Goal: Task Accomplishment & Management: Use online tool/utility

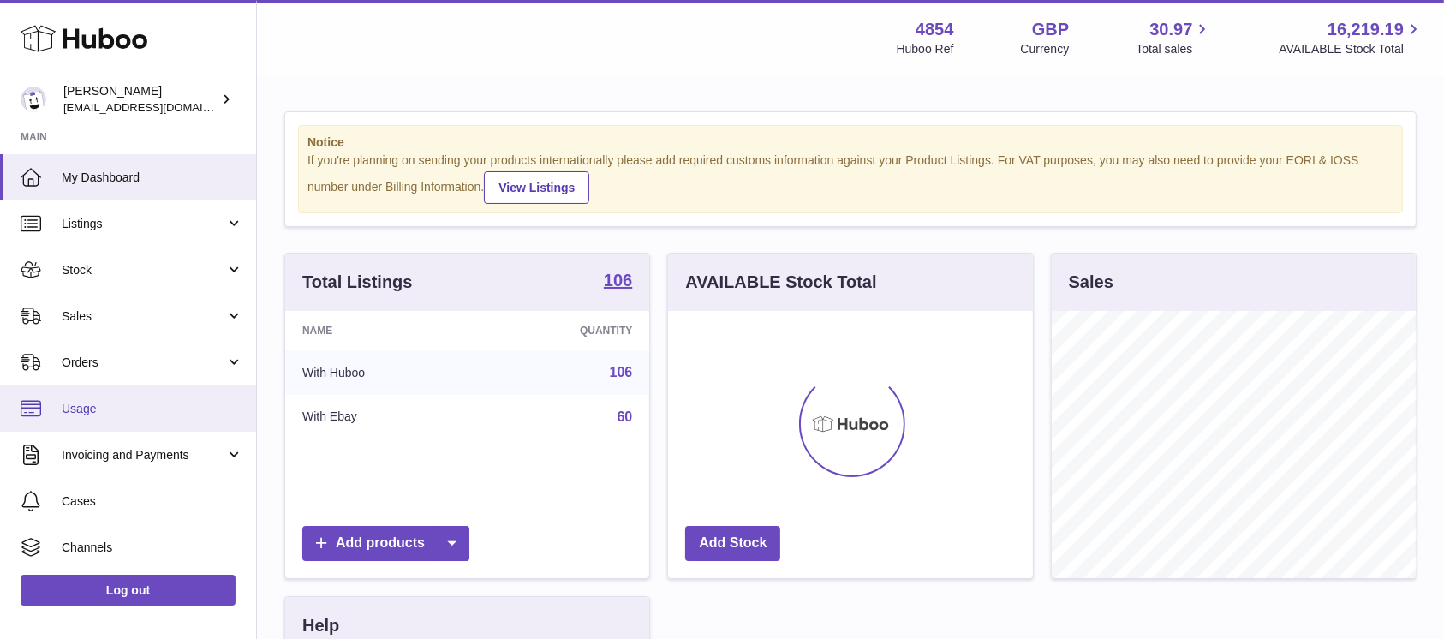
scroll to position [267, 364]
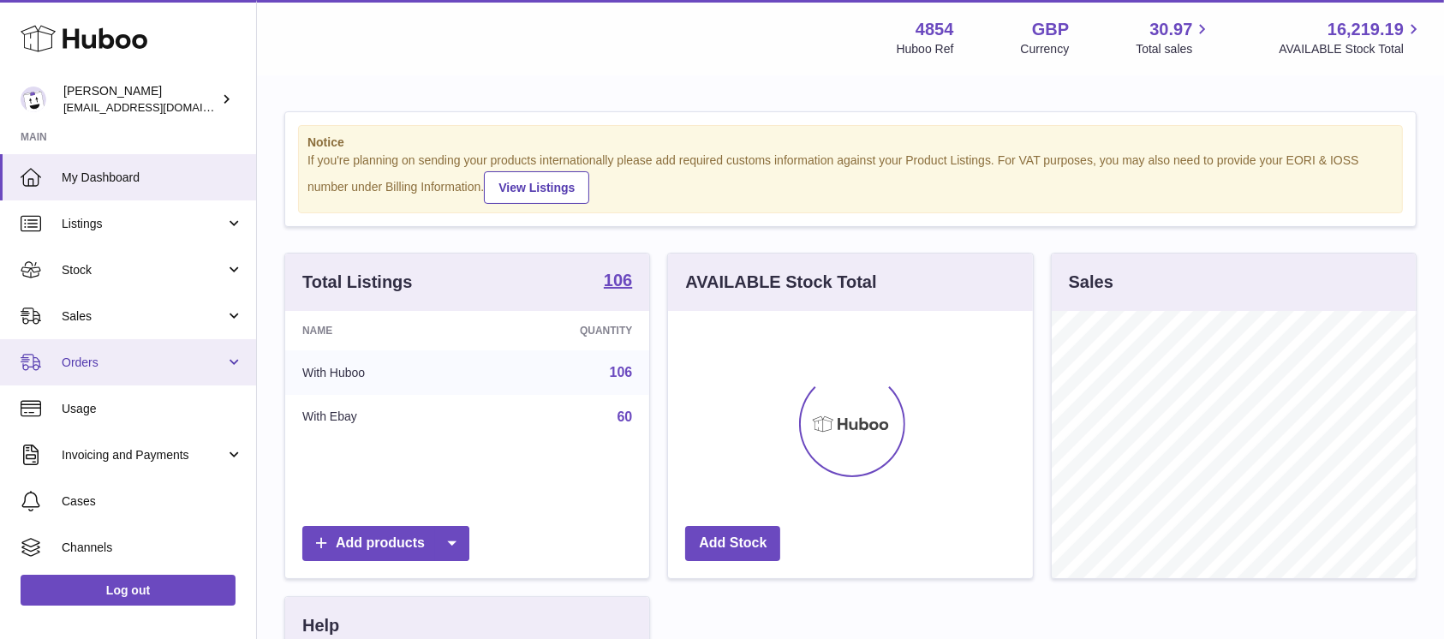
click at [186, 365] on span "Orders" at bounding box center [144, 363] width 164 height 16
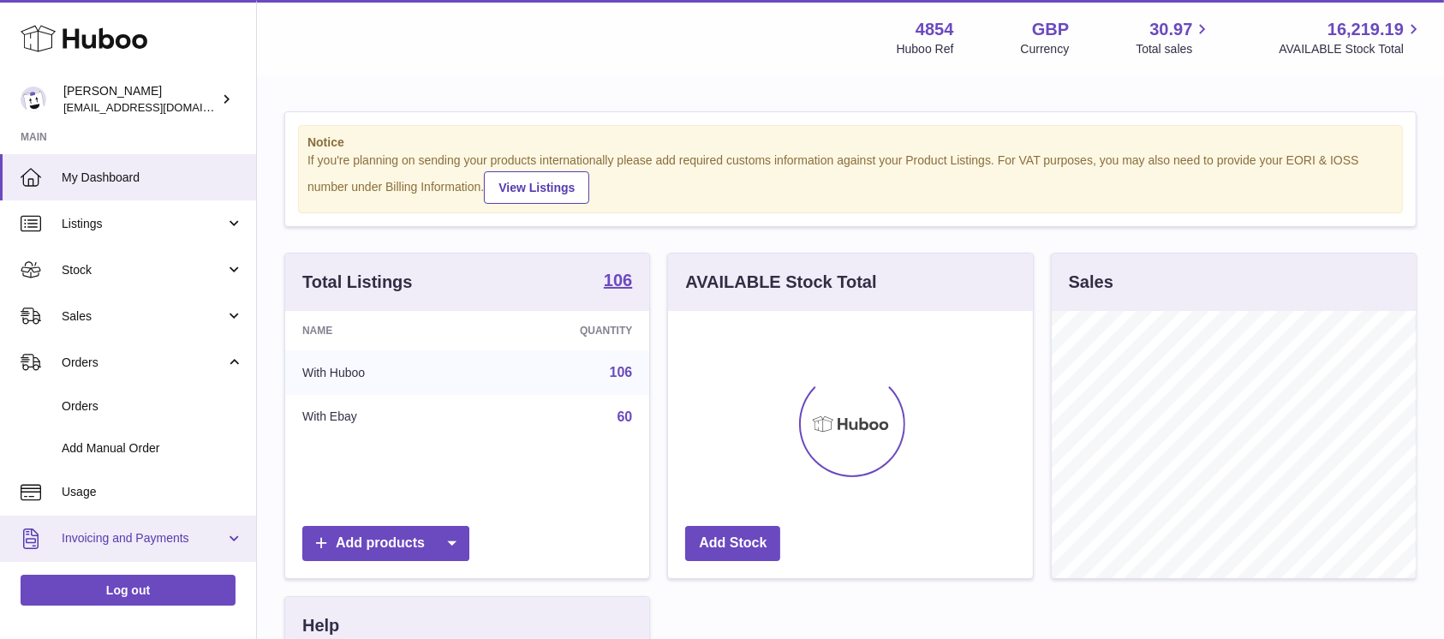
click at [194, 531] on span "Invoicing and Payments" at bounding box center [144, 538] width 164 height 16
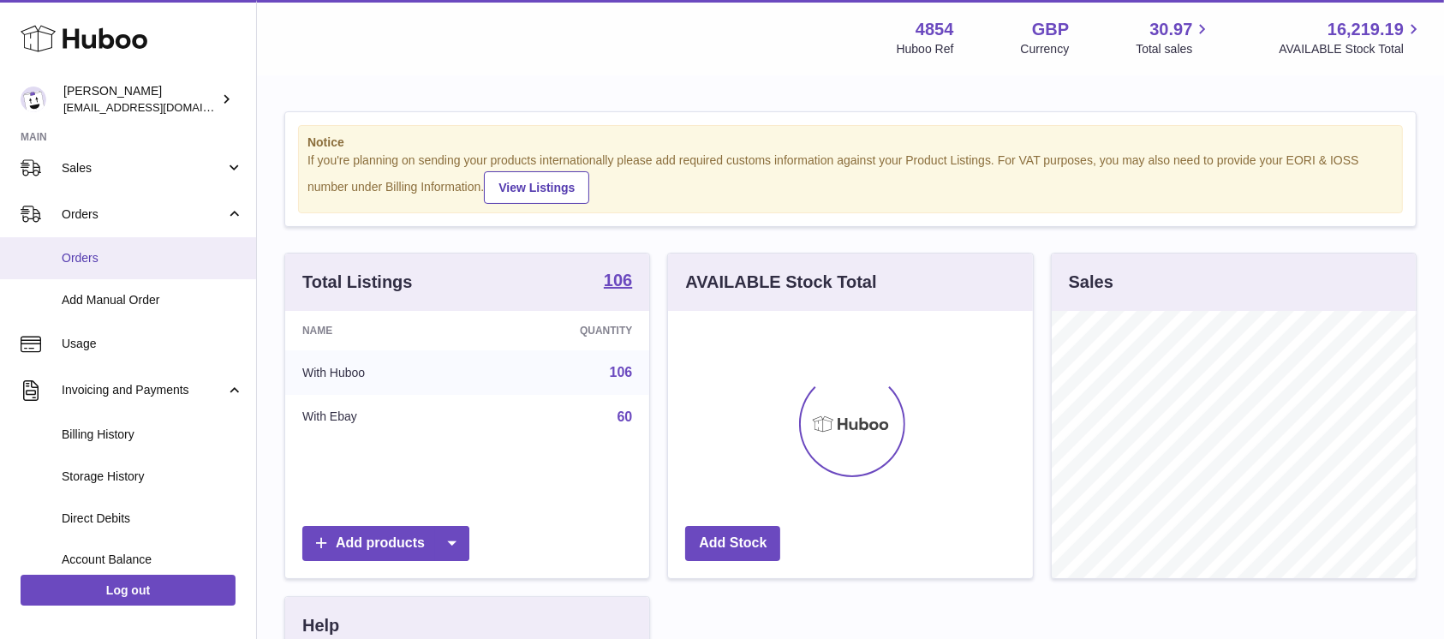
scroll to position [0, 0]
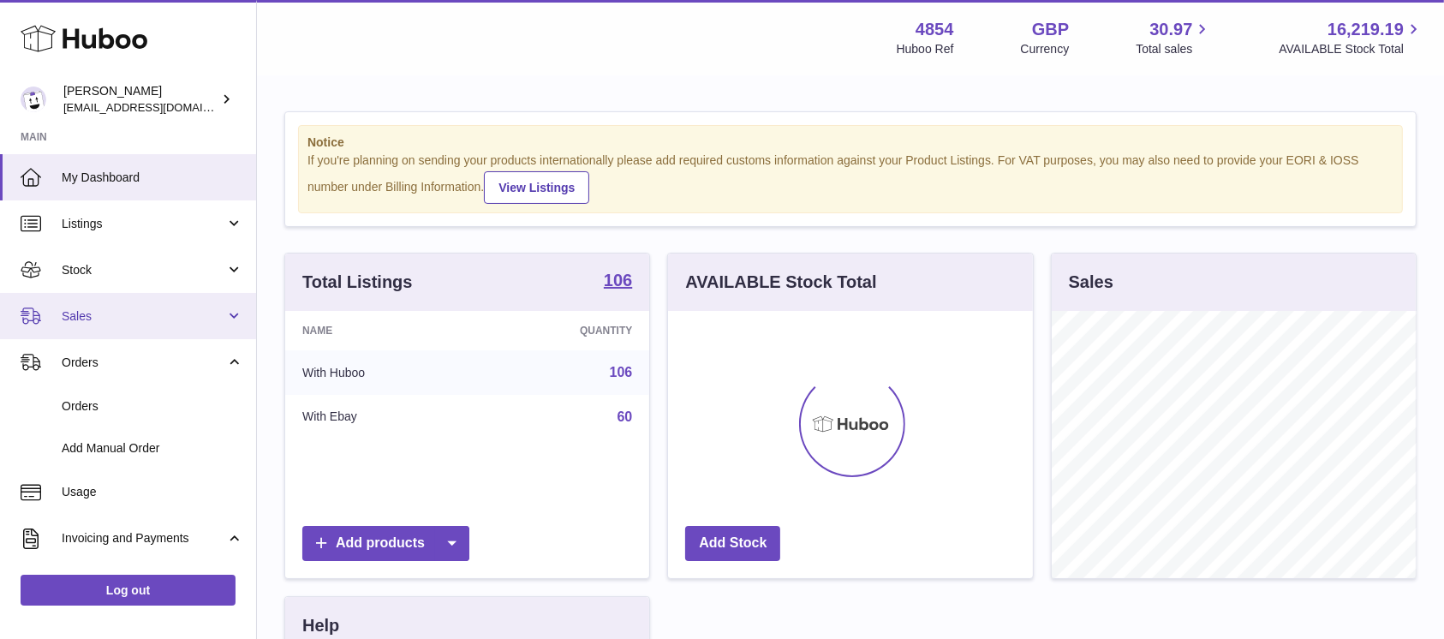
click at [156, 313] on span "Sales" at bounding box center [144, 316] width 164 height 16
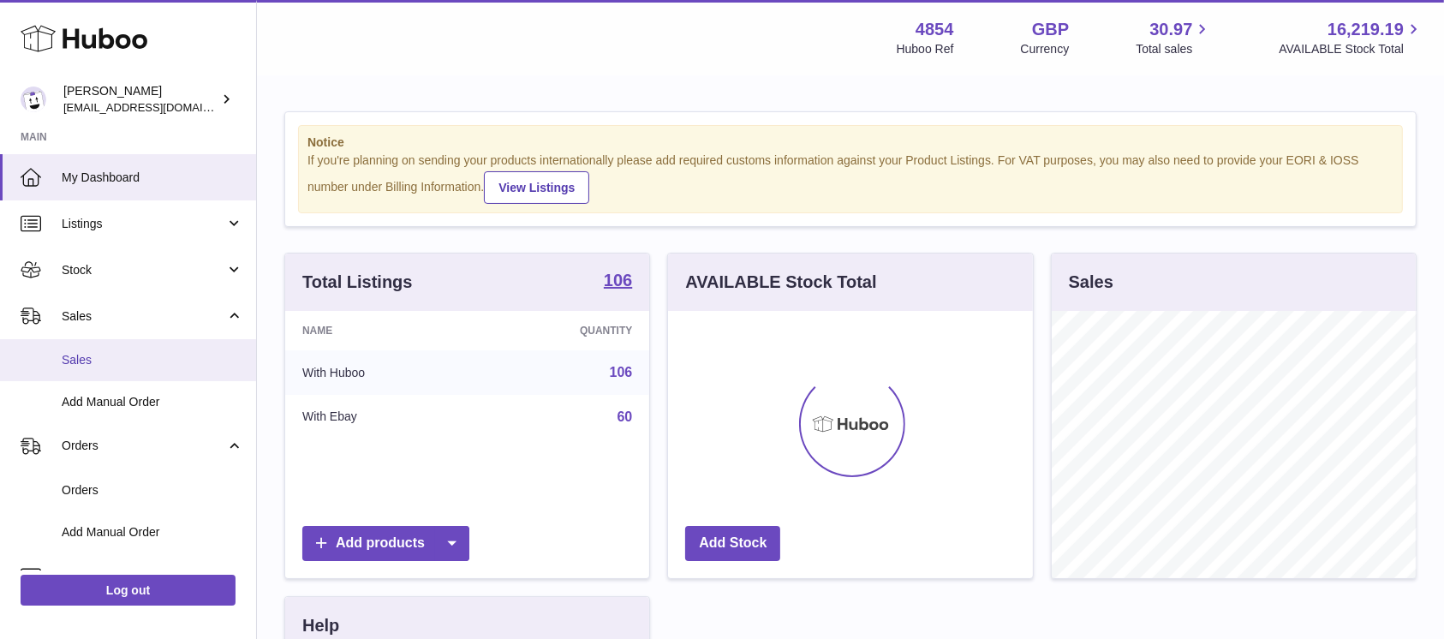
click at [144, 355] on span "Sales" at bounding box center [153, 360] width 182 height 16
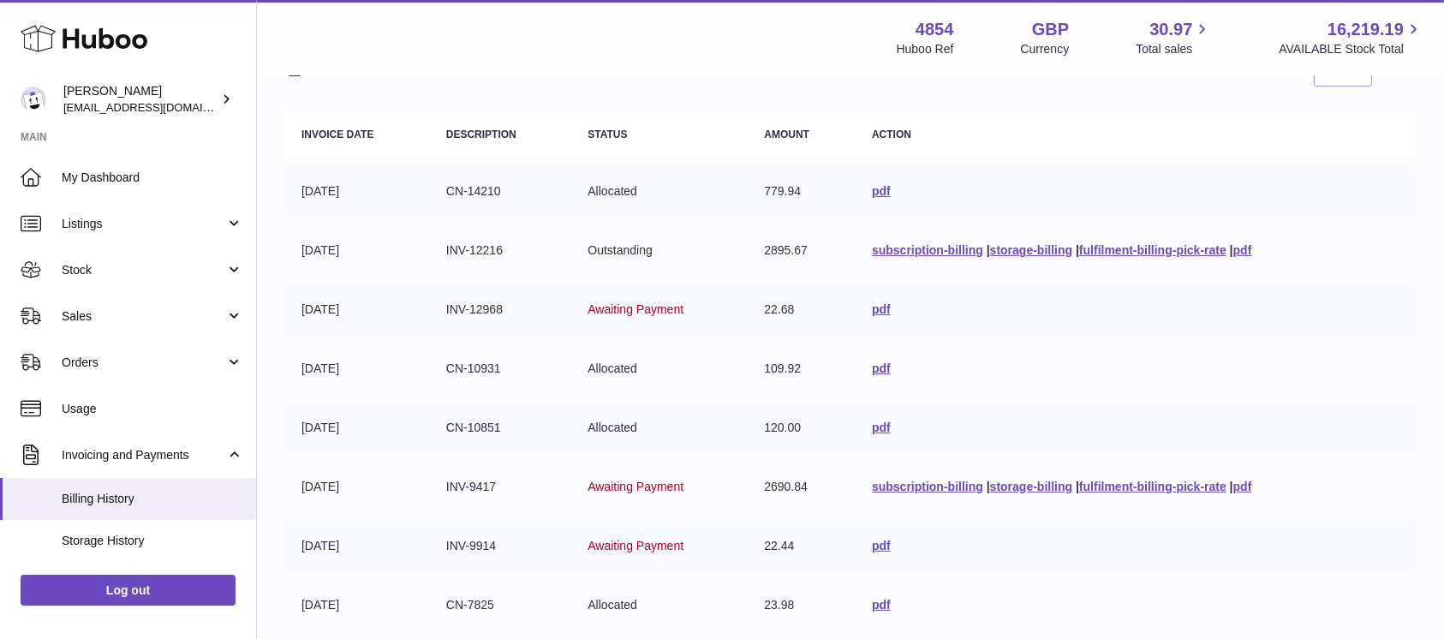
scroll to position [228, 0]
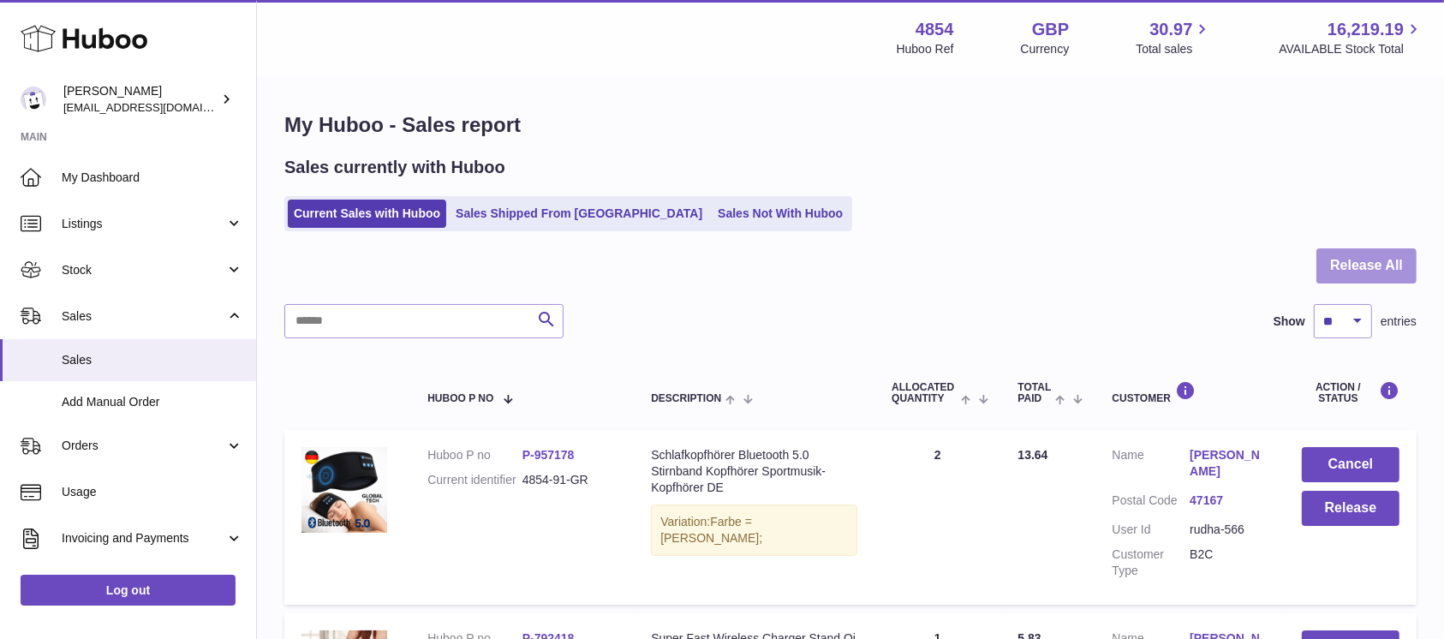
click at [1357, 251] on button "Release All" at bounding box center [1367, 265] width 100 height 35
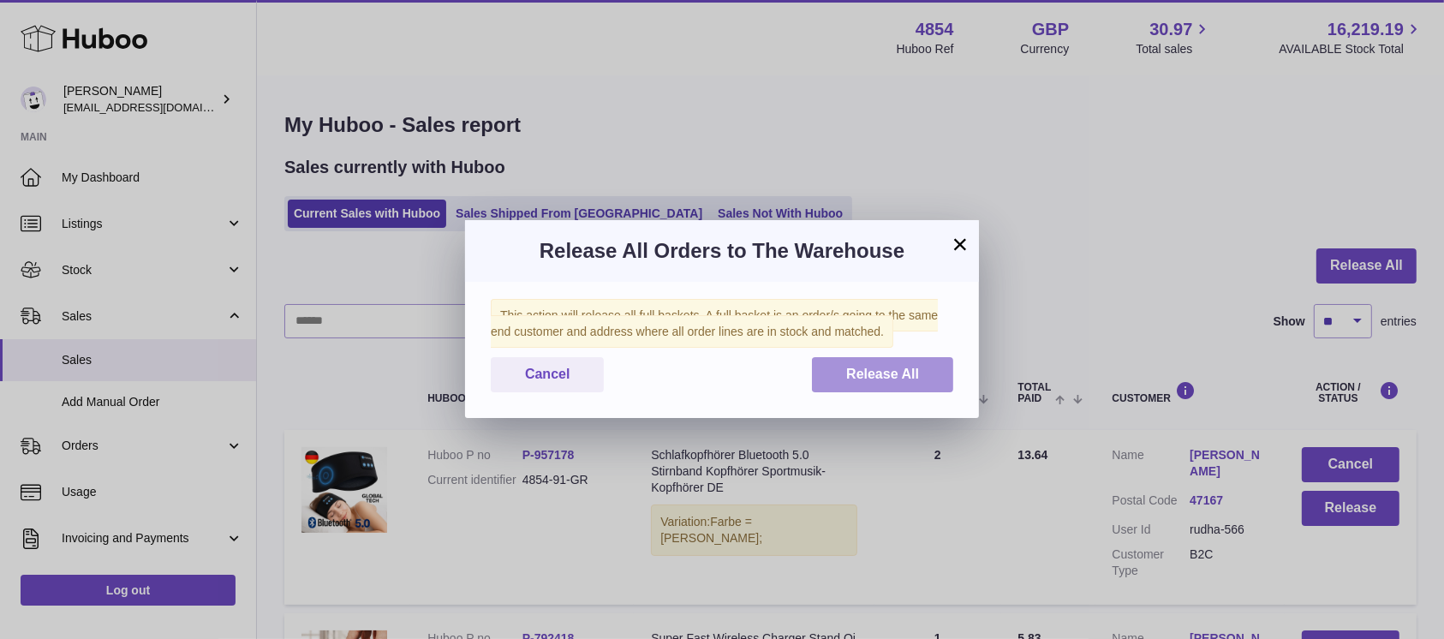
click at [895, 390] on button "Release All" at bounding box center [882, 374] width 141 height 35
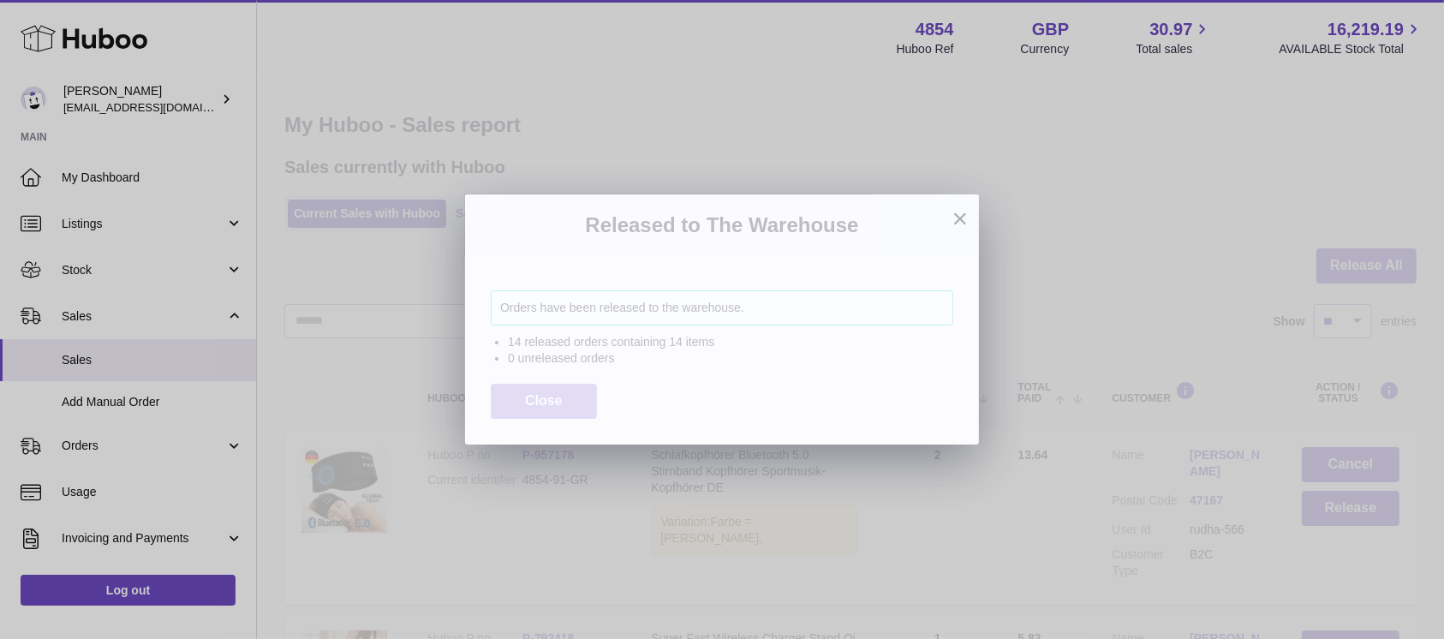
click at [538, 387] on button "Close" at bounding box center [544, 401] width 106 height 35
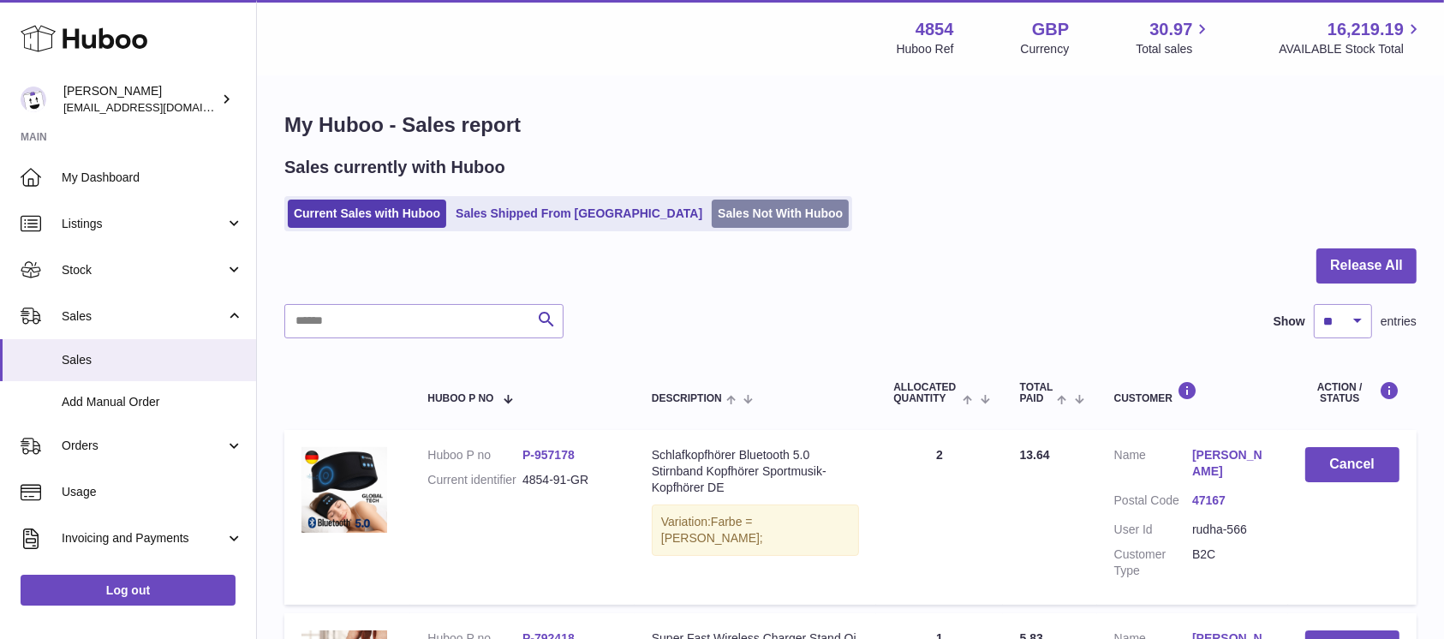
click at [712, 218] on link "Sales Not With Huboo" at bounding box center [780, 214] width 137 height 28
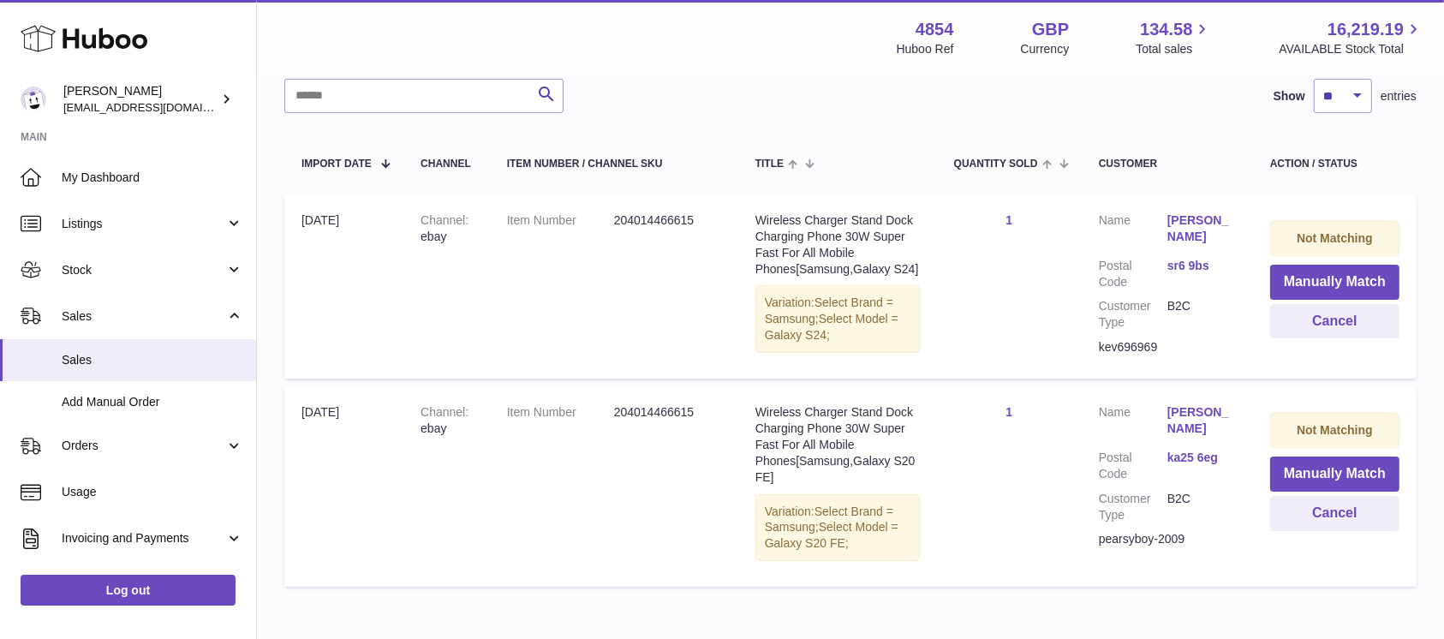
scroll to position [228, 0]
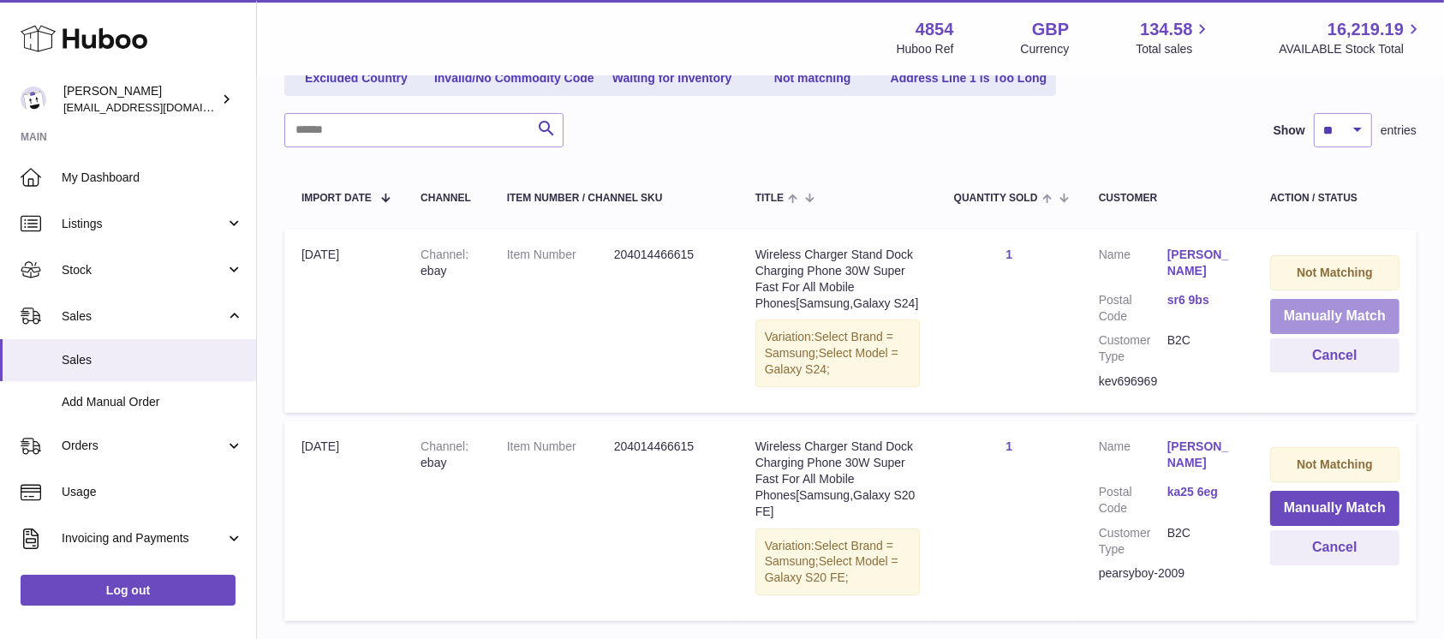
click at [1293, 319] on button "Manually Match" at bounding box center [1335, 316] width 129 height 35
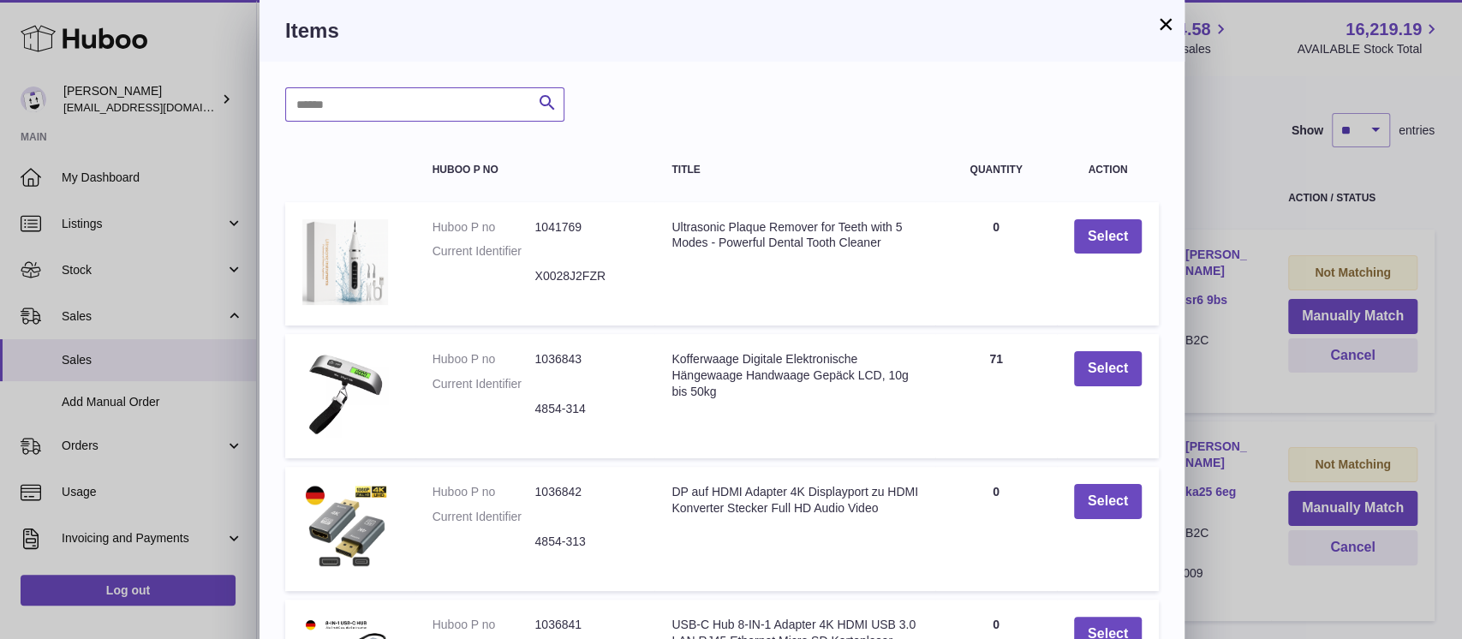
click at [390, 90] on input "text" at bounding box center [424, 104] width 279 height 34
type input "*****"
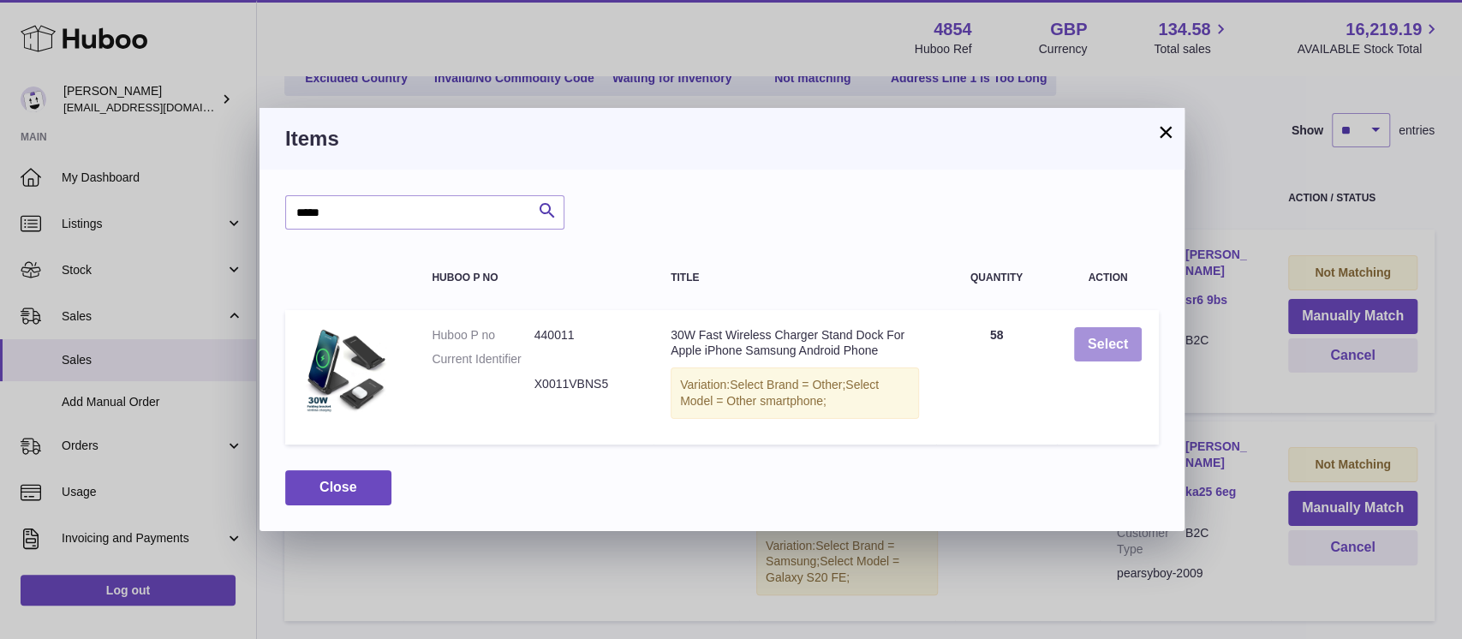
click at [1091, 339] on button "Select" at bounding box center [1108, 344] width 68 height 35
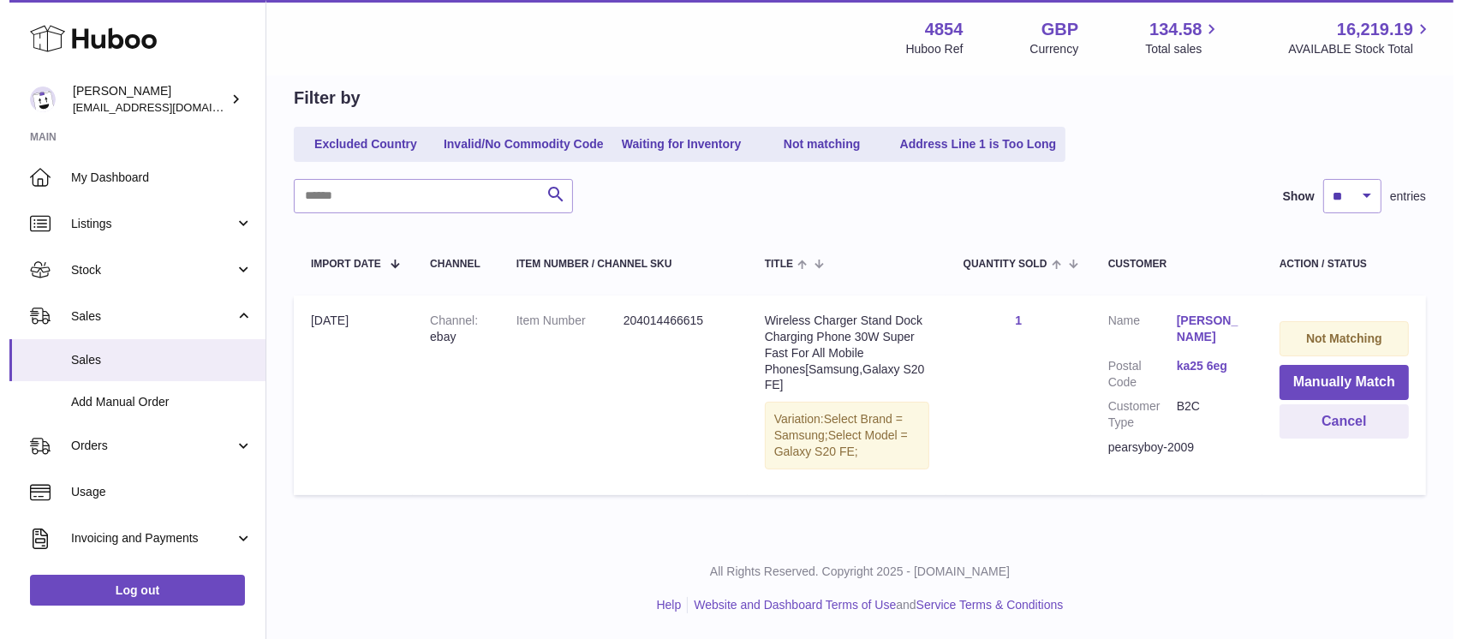
scroll to position [161, 0]
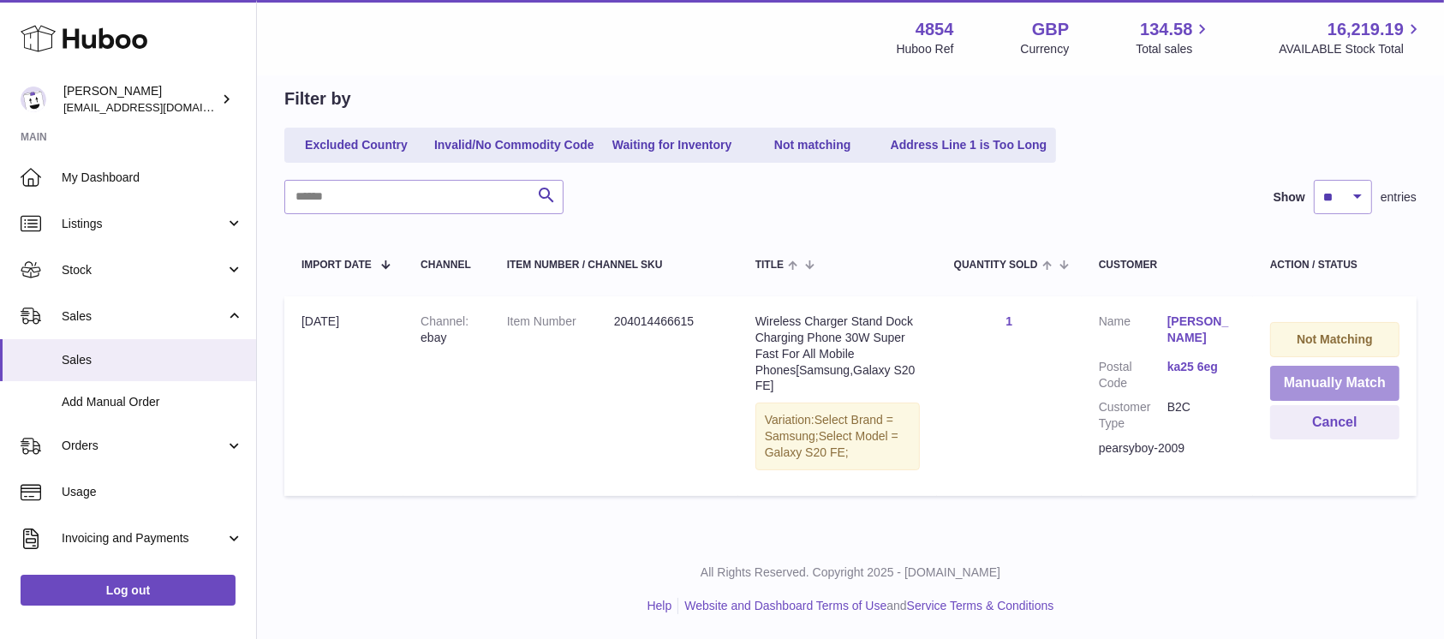
click at [1314, 375] on button "Manually Match" at bounding box center [1335, 383] width 129 height 35
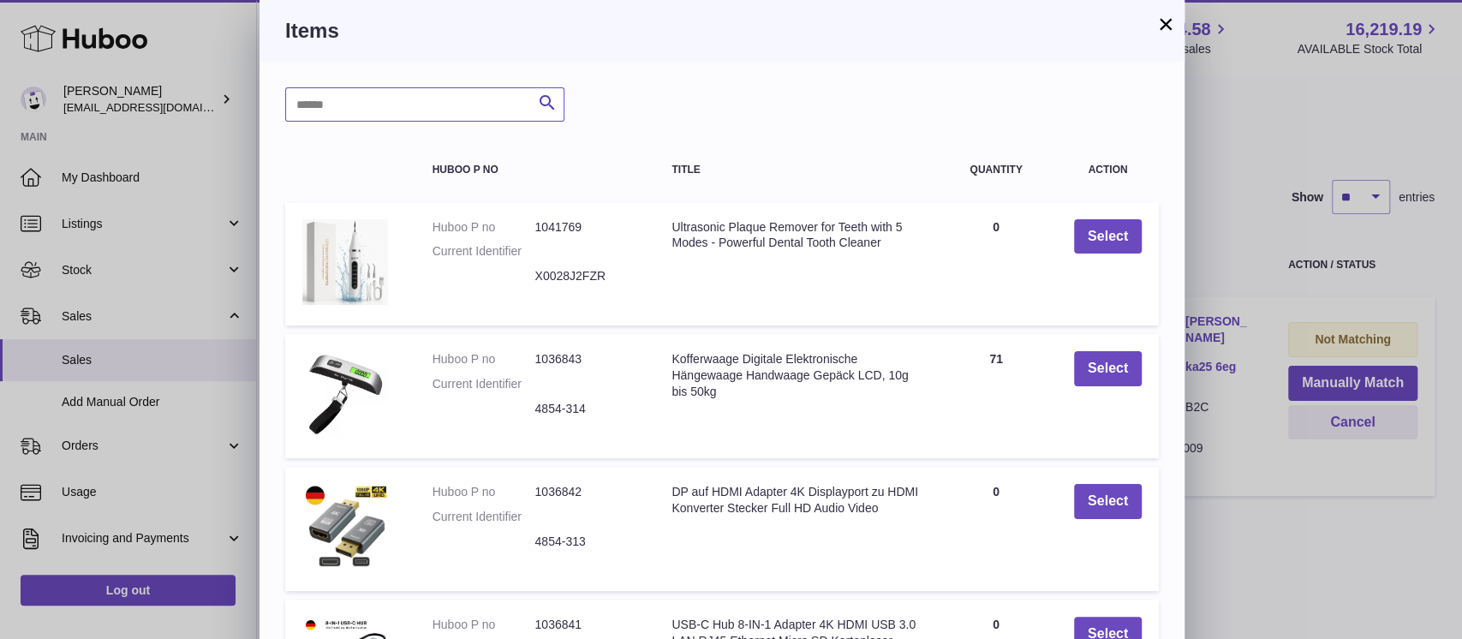
click at [415, 90] on input "text" at bounding box center [424, 104] width 279 height 34
type input "*****"
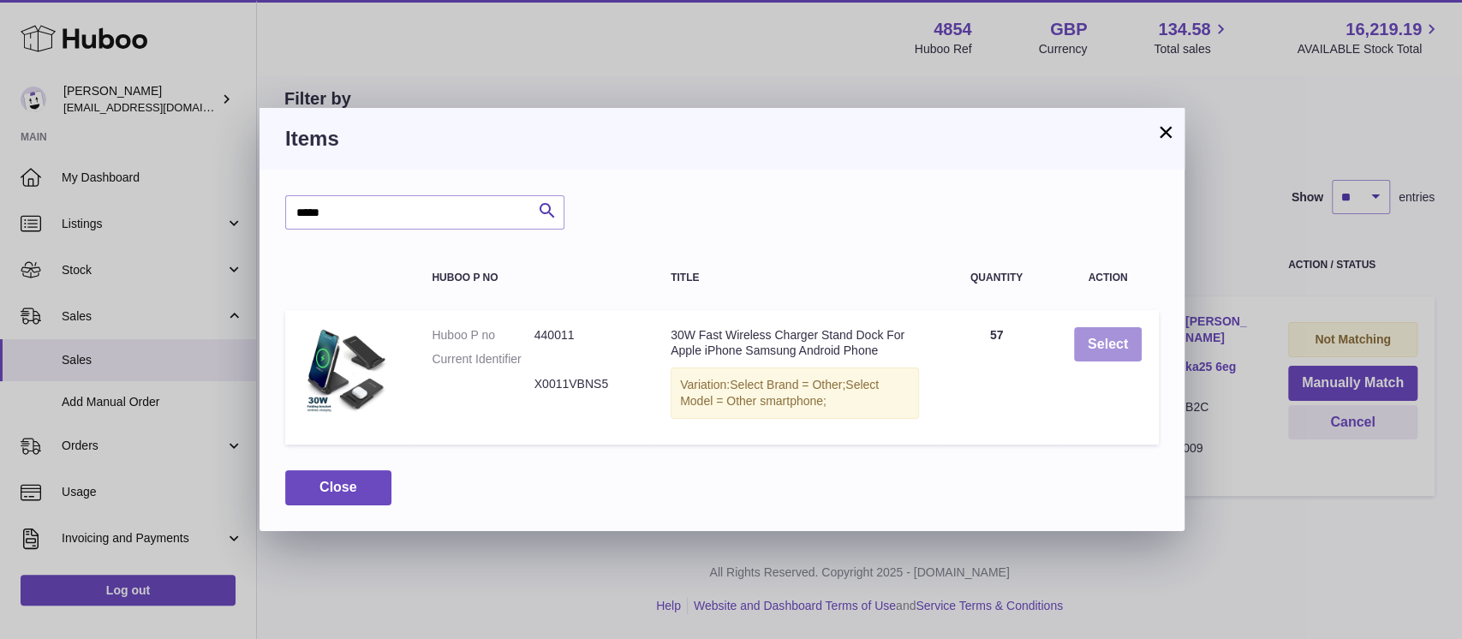
click at [1115, 351] on button "Select" at bounding box center [1108, 344] width 68 height 35
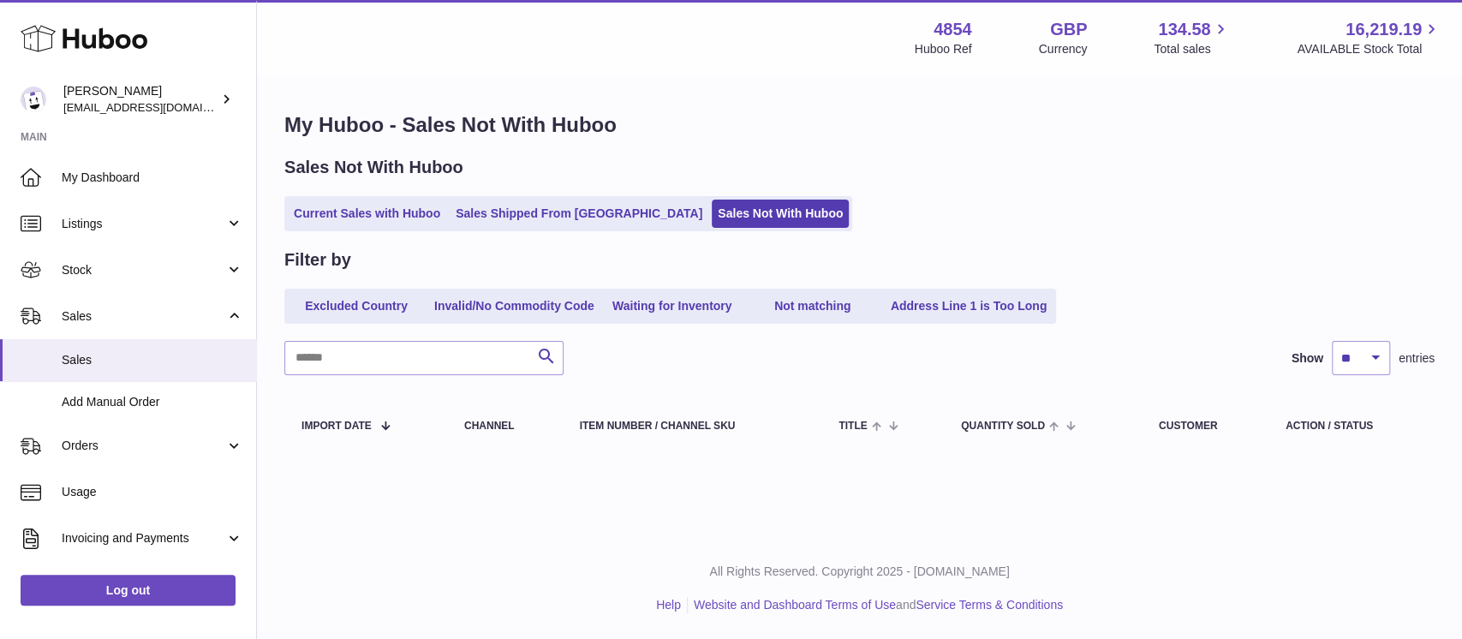
scroll to position [0, 0]
